Goal: Information Seeking & Learning: Understand process/instructions

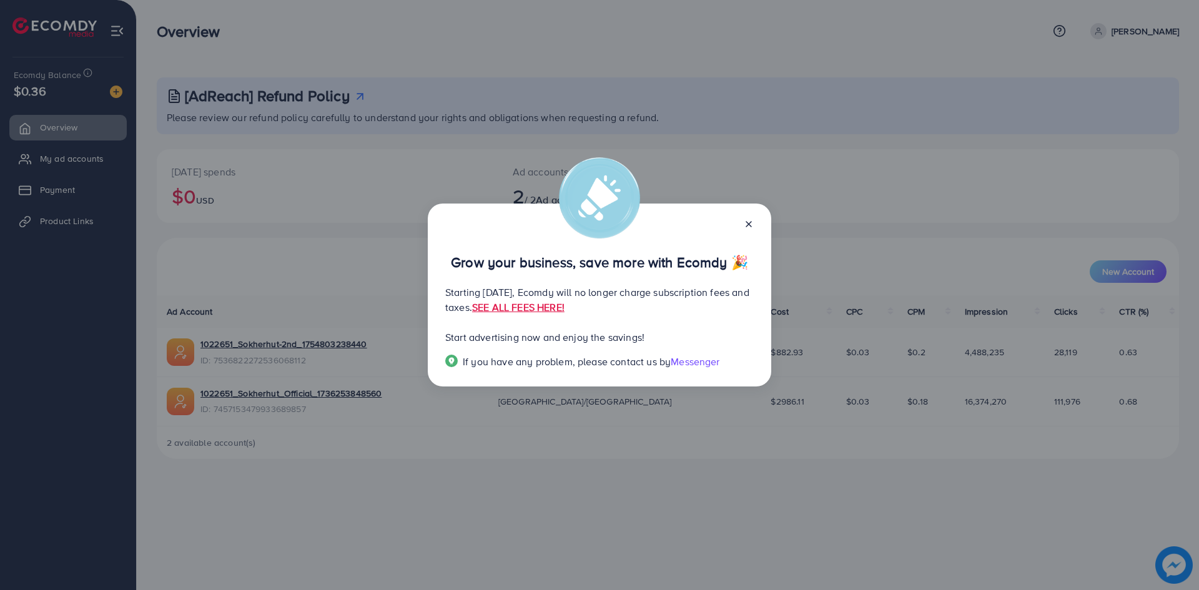
click at [739, 224] on div at bounding box center [744, 223] width 20 height 14
click at [751, 224] on icon at bounding box center [749, 224] width 10 height 10
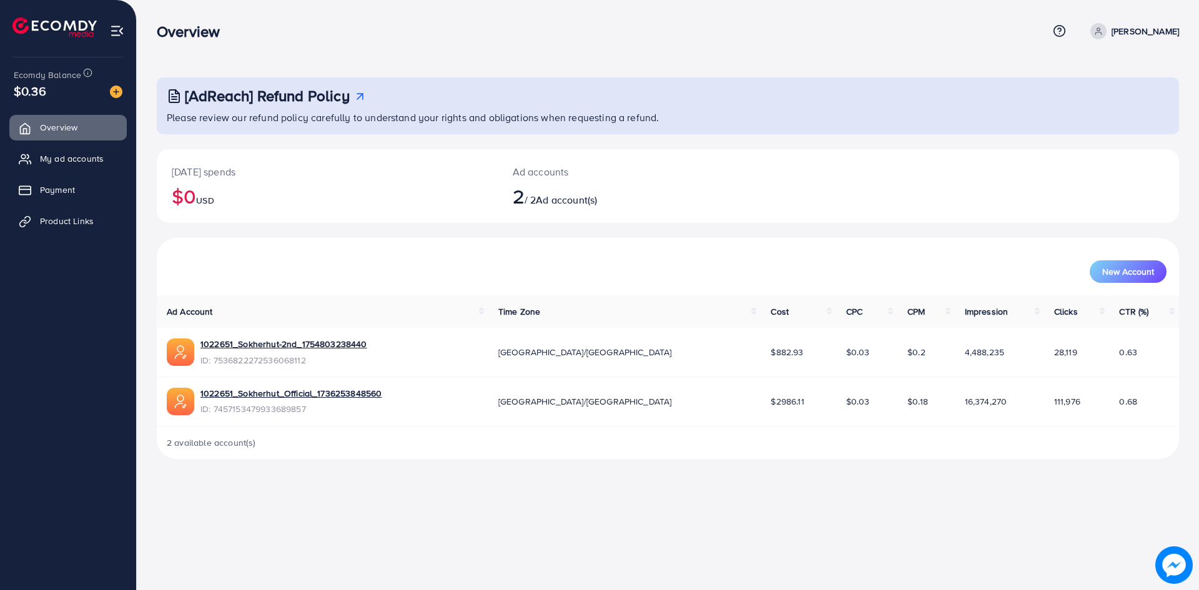
click at [1150, 37] on p "Yeamin Hossain" at bounding box center [1144, 31] width 67 height 15
click at [920, 62] on div "[AdReach] Refund Policy Please review our refund policy carefully to understand…" at bounding box center [668, 239] width 1062 height 479
click at [275, 393] on link "1022651_Sokherhut_Official_1736253848560" at bounding box center [290, 393] width 181 height 12
